Goal: Task Accomplishment & Management: Manage account settings

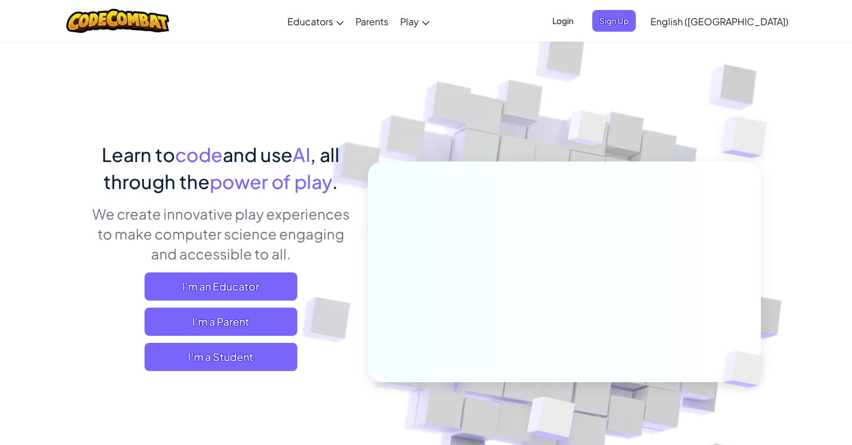
click at [581, 21] on span "Login" at bounding box center [562, 21] width 35 height 22
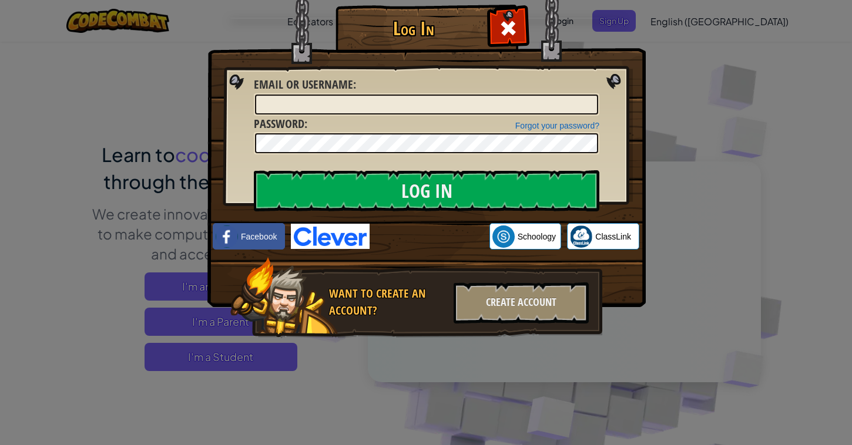
click at [348, 127] on div "Forgot your password? Password :" at bounding box center [426, 135] width 345 height 39
drag, startPoint x: 355, startPoint y: 102, endPoint x: 358, endPoint y: 112, distance: 9.8
click at [355, 102] on input "Email or Username :" at bounding box center [426, 105] width 343 height 20
type input "PenguinAlbert"
click at [254, 170] on input "Log In" at bounding box center [426, 190] width 345 height 41
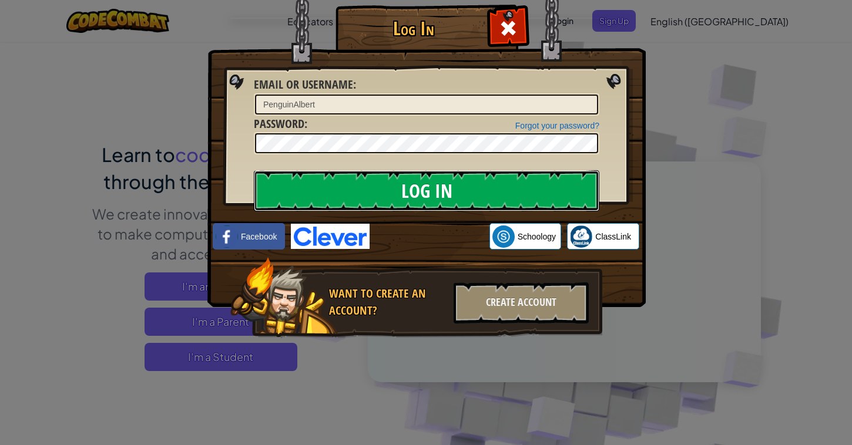
click at [401, 187] on input "Log In" at bounding box center [426, 190] width 345 height 41
